Goal: Information Seeking & Learning: Learn about a topic

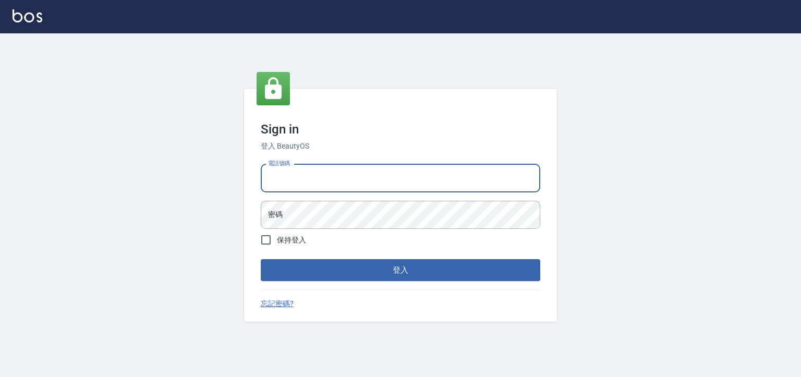
click at [358, 168] on input "電話號碼" at bounding box center [401, 178] width 280 height 28
type input "0930798111"
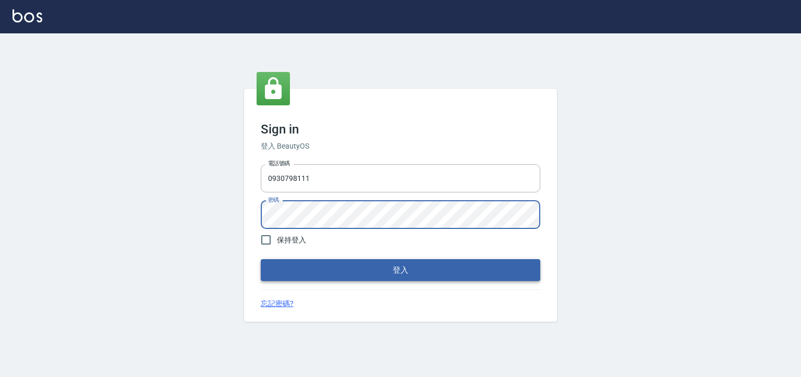
click at [280, 270] on button "登入" at bounding box center [401, 270] width 280 height 22
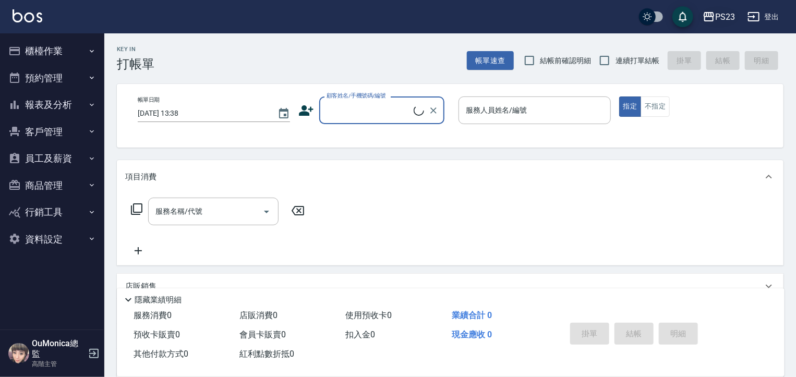
click at [730, 13] on div "PS23" at bounding box center [725, 16] width 20 height 13
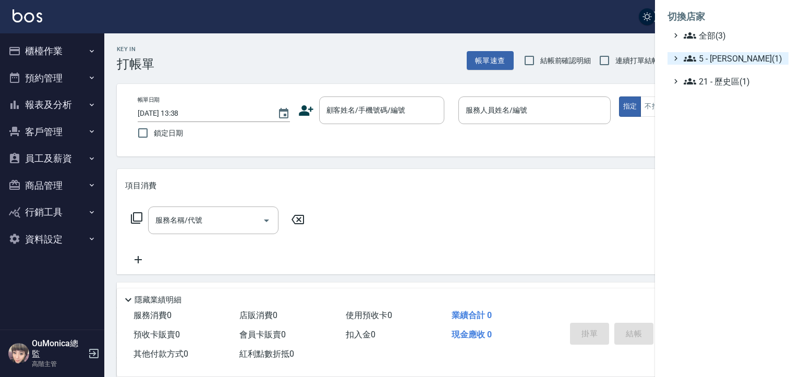
click at [728, 61] on span "5 - 陳嘉宏(1)" at bounding box center [734, 58] width 101 height 13
click at [736, 70] on span "5.02 - 歐芷辰(2)" at bounding box center [739, 71] width 90 height 13
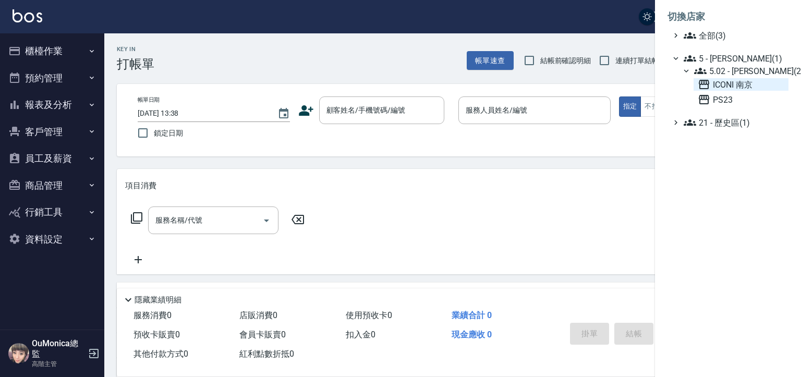
click at [726, 82] on span "ICONI 南京" at bounding box center [741, 84] width 87 height 13
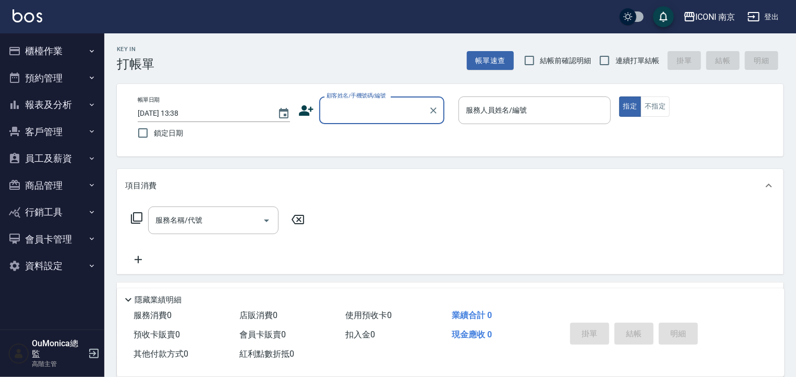
click at [74, 153] on button "員工及薪資" at bounding box center [52, 158] width 96 height 27
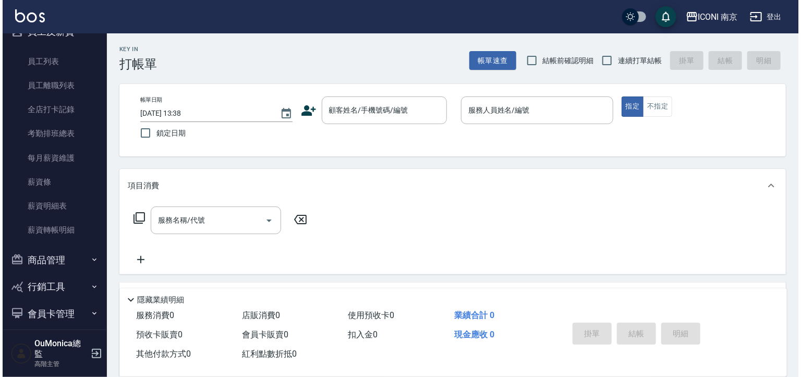
scroll to position [146, 0]
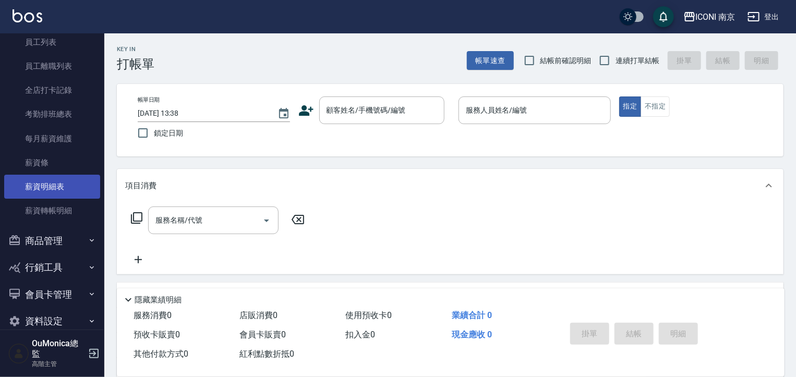
click at [58, 185] on link "薪資明細表" at bounding box center [52, 187] width 96 height 24
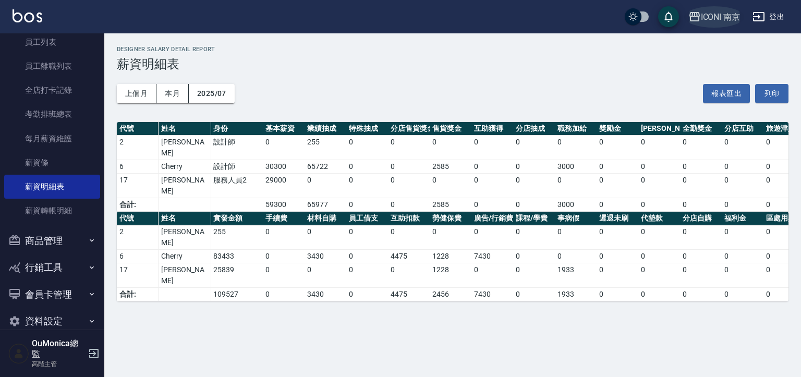
click at [722, 24] on button "ICONI 南京" at bounding box center [714, 16] width 60 height 21
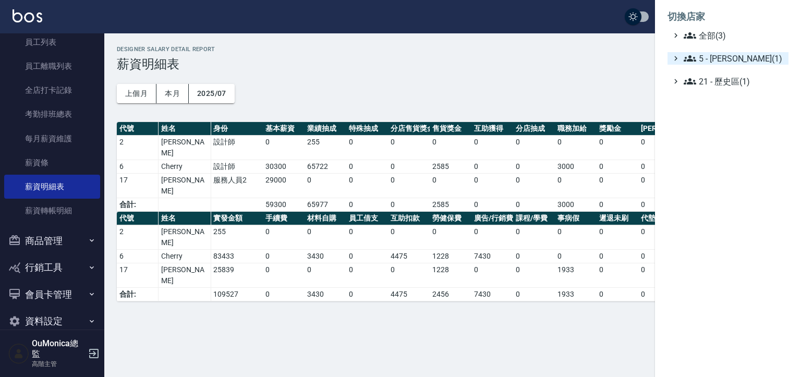
click at [738, 57] on span "5 - 陳嘉宏(1)" at bounding box center [734, 58] width 101 height 13
click at [743, 65] on span "5.02 - 歐芷辰(2)" at bounding box center [739, 71] width 90 height 13
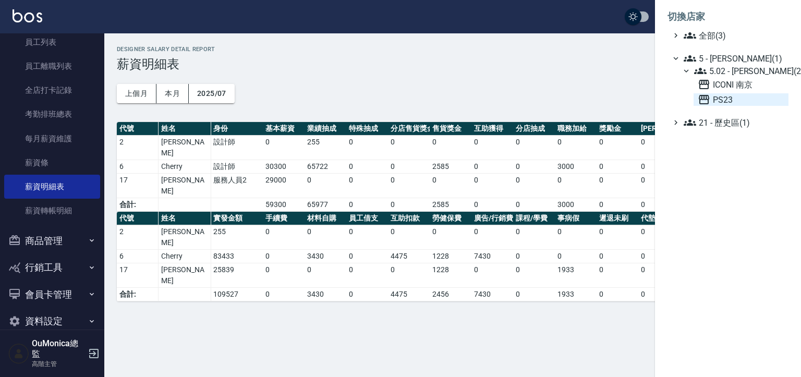
click at [723, 98] on span "PS23" at bounding box center [741, 99] width 87 height 13
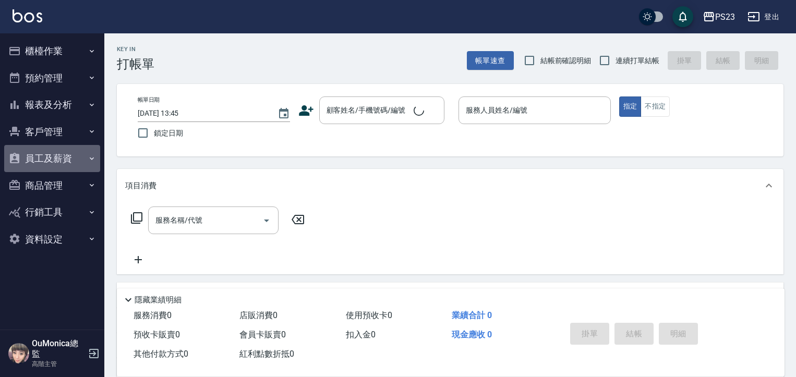
click at [61, 153] on button "員工及薪資" at bounding box center [52, 158] width 96 height 27
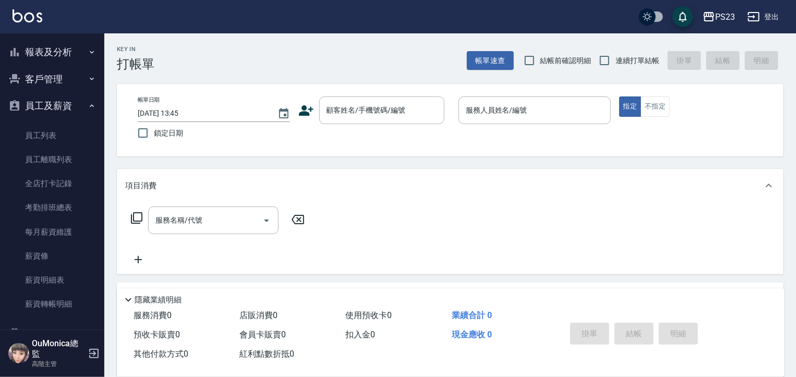
scroll to position [58, 0]
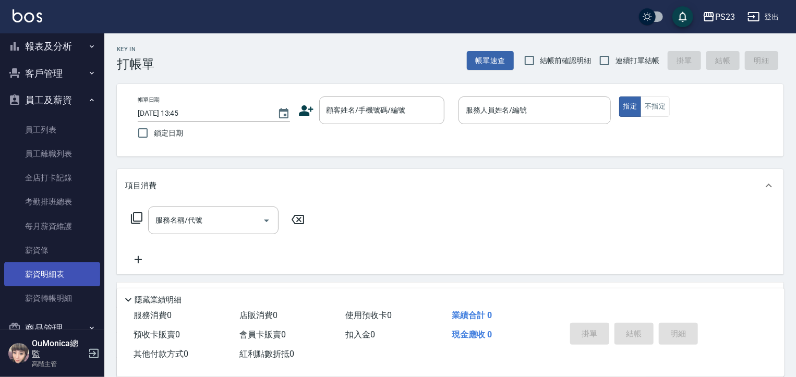
click at [52, 273] on link "薪資明細表" at bounding box center [52, 274] width 96 height 24
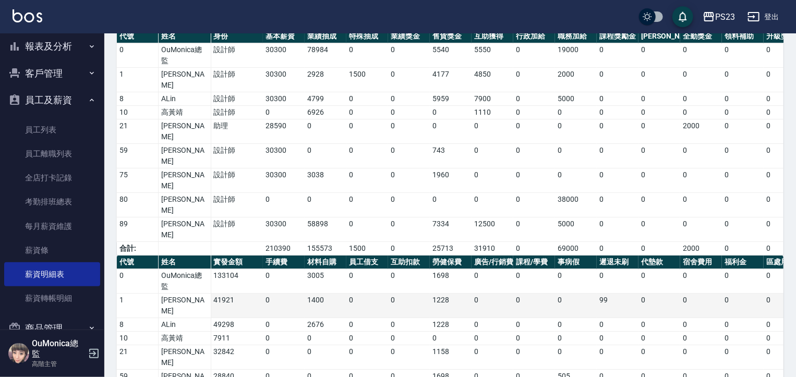
click at [449, 269] on tbody "0 OuMonica總監 133104 0 3005 0 0 1698 0 0 0 0 0 0 0 0 0 0 0 0 1567 0 6270 1 歐諦潔 4…" at bounding box center [607, 375] width 980 height 212
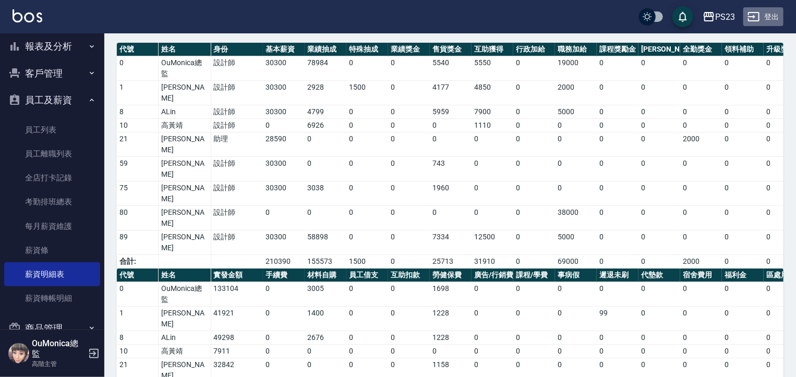
click at [769, 11] on button "登出" at bounding box center [763, 16] width 40 height 19
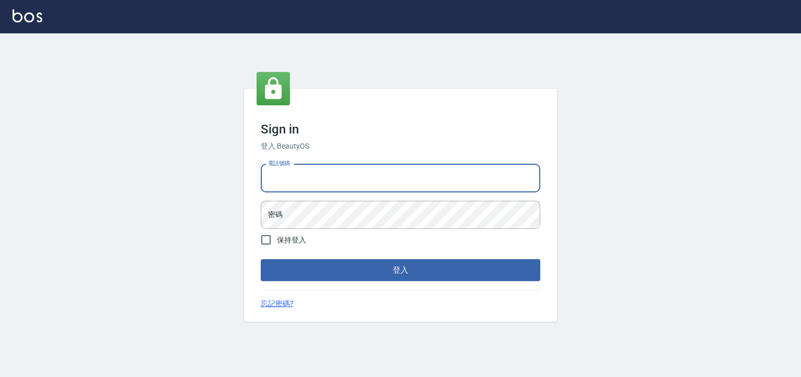
type input "0955218111"
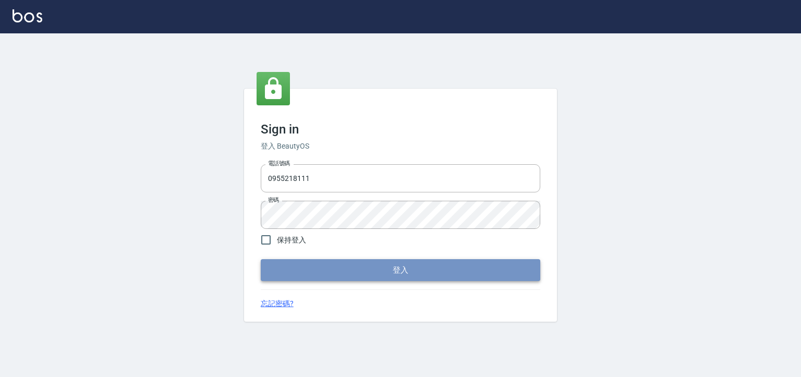
click at [438, 270] on button "登入" at bounding box center [401, 270] width 280 height 22
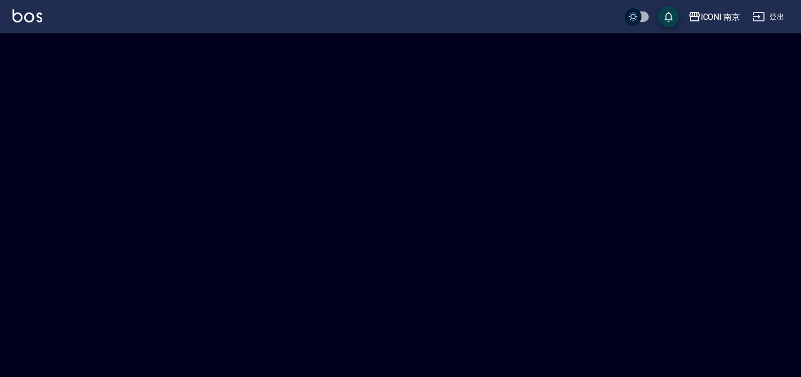
checkbox input "true"
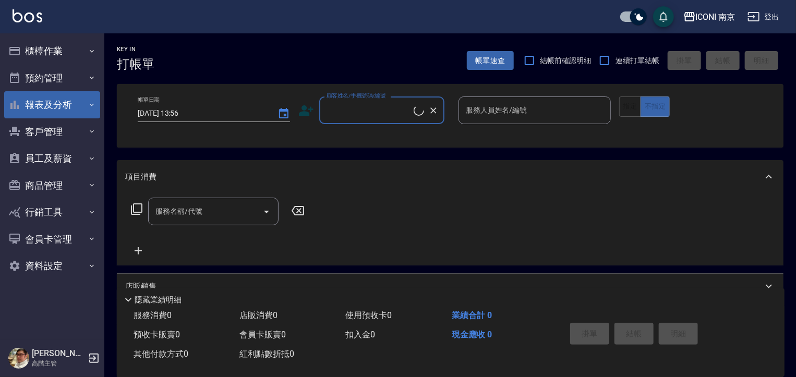
click at [62, 99] on button "報表及分析" at bounding box center [52, 104] width 96 height 27
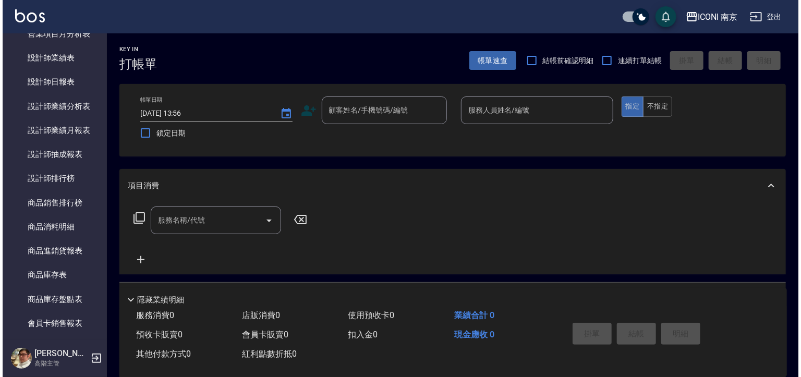
scroll to position [418, 0]
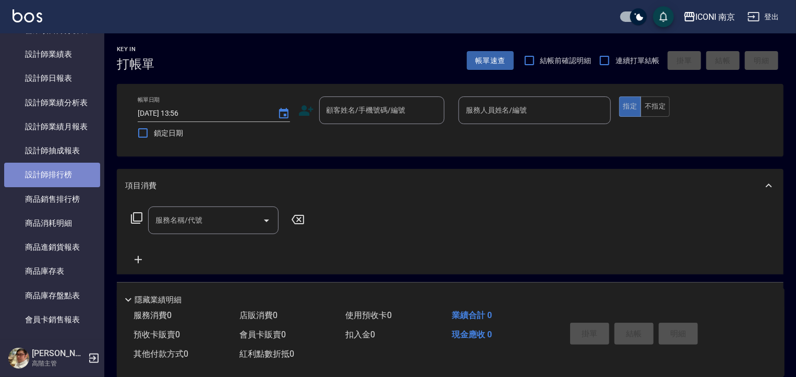
click at [72, 172] on link "設計師排行榜" at bounding box center [52, 175] width 96 height 24
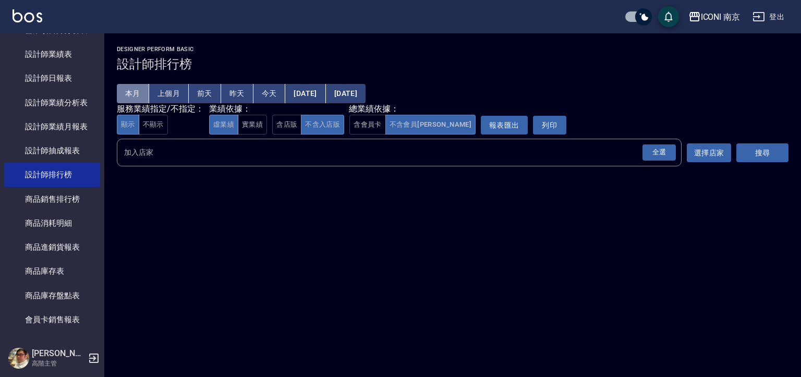
click at [125, 99] on button "本月" at bounding box center [133, 93] width 32 height 19
click at [125, 95] on button "本月" at bounding box center [133, 93] width 32 height 19
click at [661, 153] on div "全選" at bounding box center [659, 152] width 33 height 16
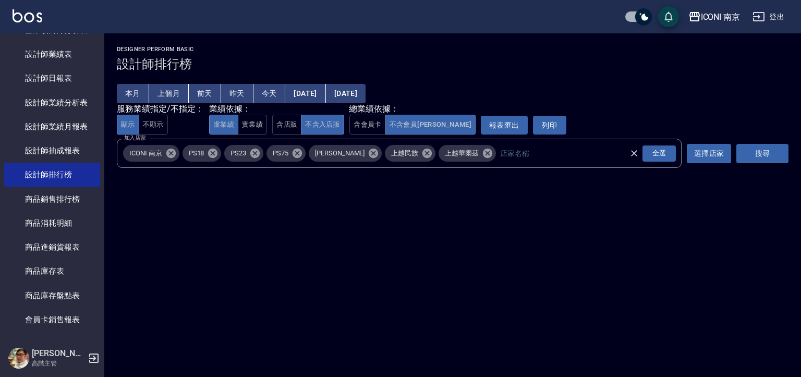
click at [749, 147] on button "搜尋" at bounding box center [762, 153] width 52 height 19
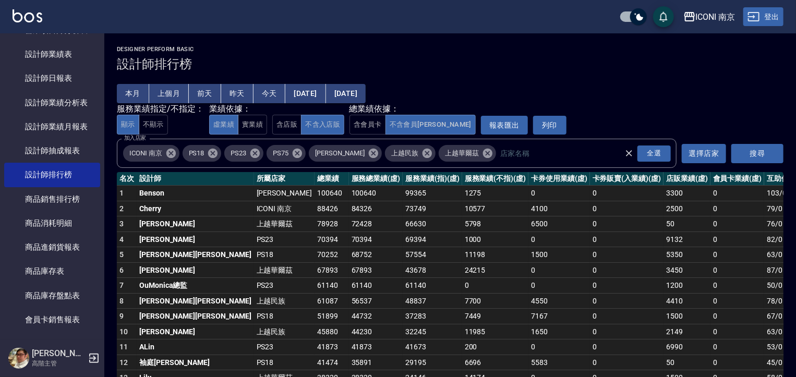
click at [774, 9] on button "登出" at bounding box center [763, 16] width 40 height 19
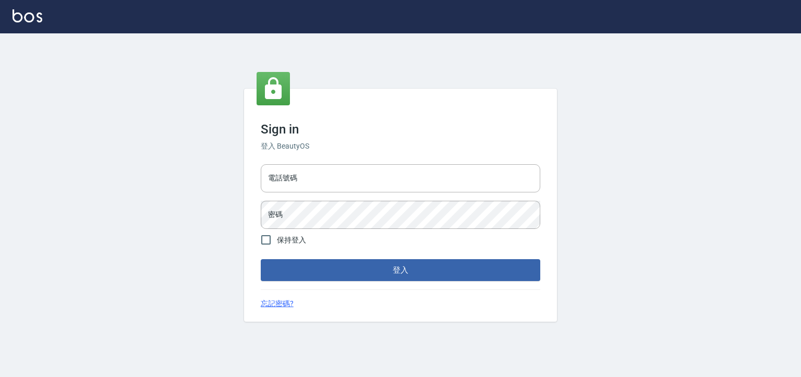
click at [586, 139] on div "Sign in 登入 BeautyOS 電話號碼 電話號碼 密碼 密碼 保持登入 登入 忘記密碼?" at bounding box center [400, 205] width 801 height 344
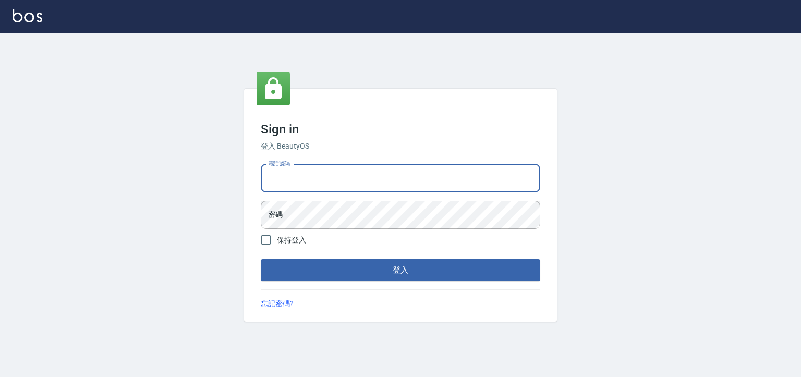
click at [442, 180] on input "電話號碼" at bounding box center [401, 178] width 280 height 28
type input "0930798111"
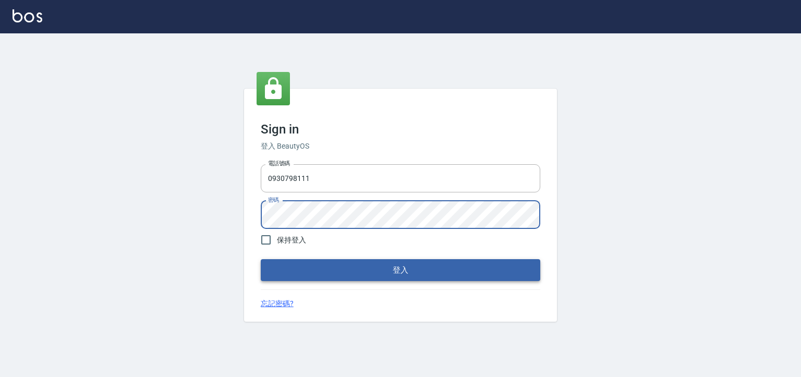
click at [357, 273] on button "登入" at bounding box center [401, 270] width 280 height 22
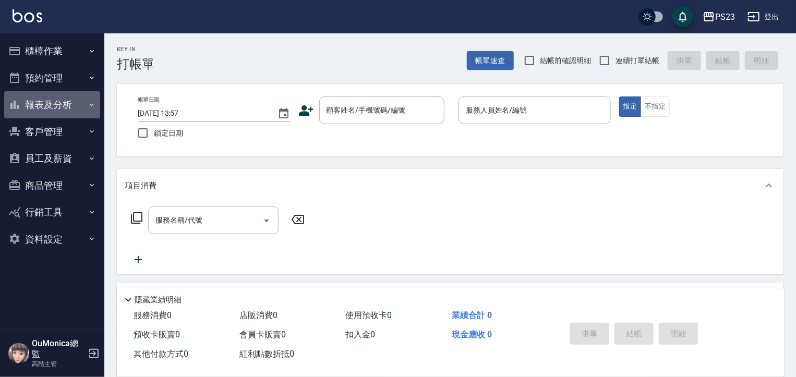
click at [82, 106] on button "報表及分析" at bounding box center [52, 104] width 96 height 27
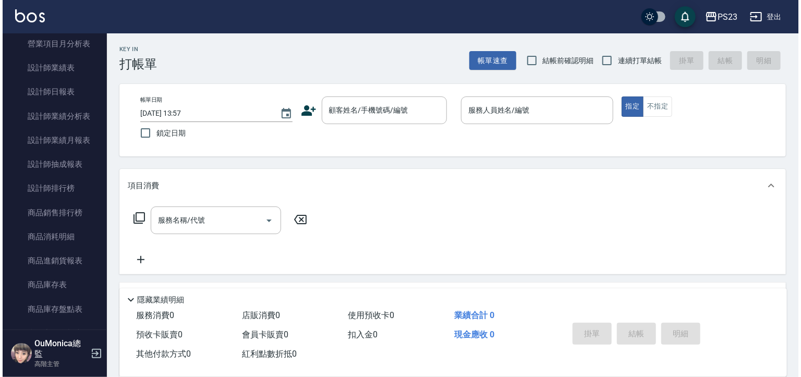
scroll to position [440, 0]
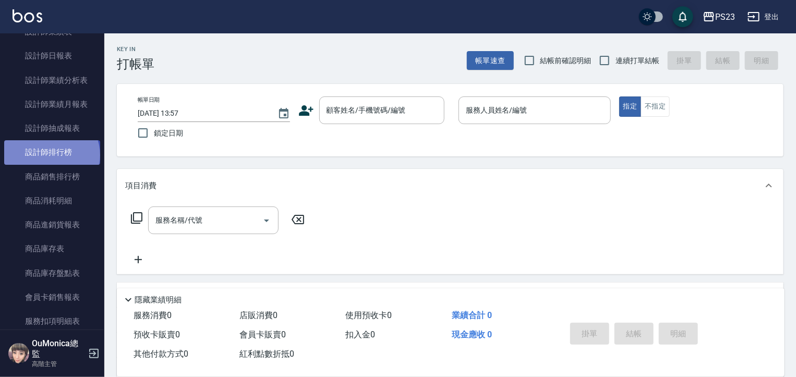
click at [51, 155] on link "設計師排行榜" at bounding box center [52, 152] width 96 height 24
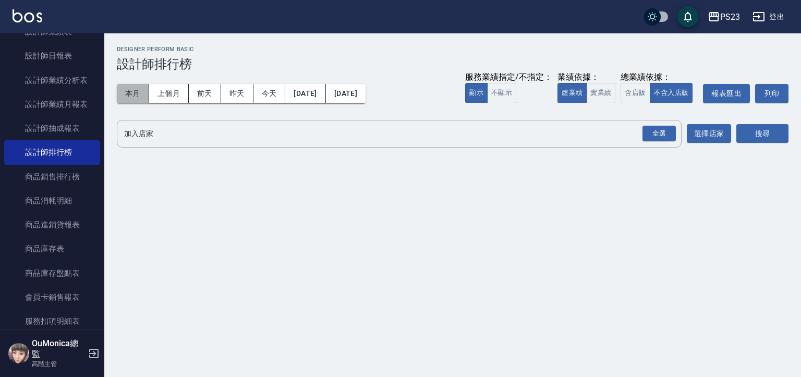
click at [140, 95] on button "本月" at bounding box center [133, 93] width 32 height 19
click at [661, 130] on div "全選" at bounding box center [659, 134] width 33 height 16
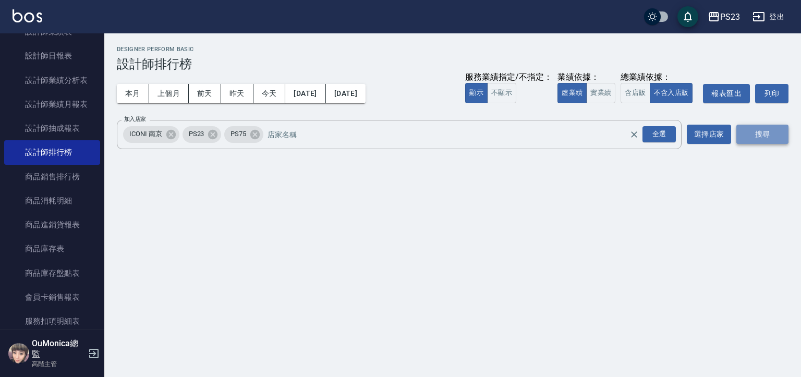
click at [757, 130] on button "搜尋" at bounding box center [762, 134] width 52 height 19
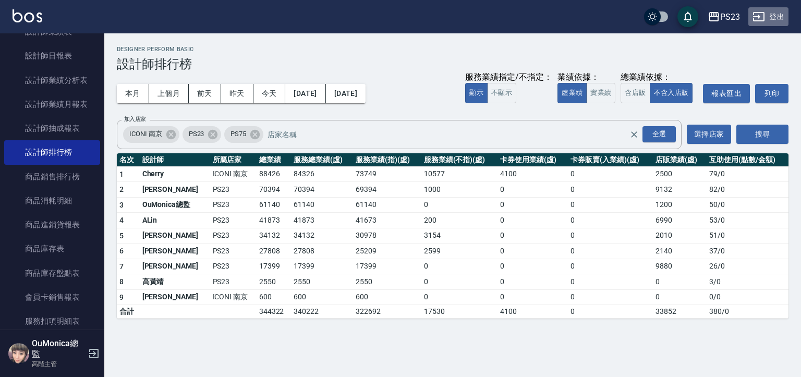
click at [772, 21] on button "登出" at bounding box center [768, 16] width 40 height 19
